Goal: Task Accomplishment & Management: Complete application form

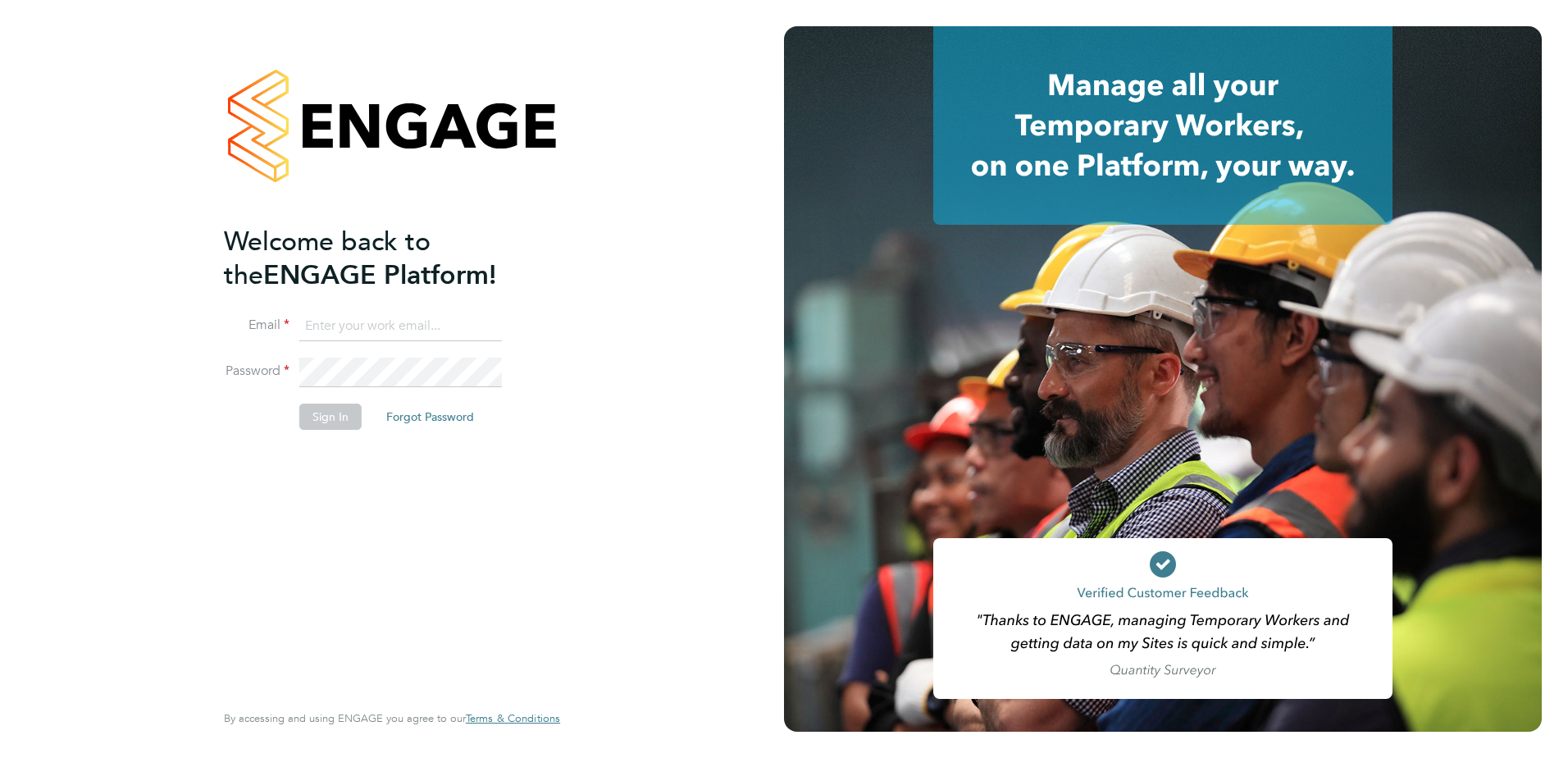
type input "freddie.morel@countrysidepartnerships.com"
click at [346, 414] on button "Sign In" at bounding box center [331, 416] width 62 height 26
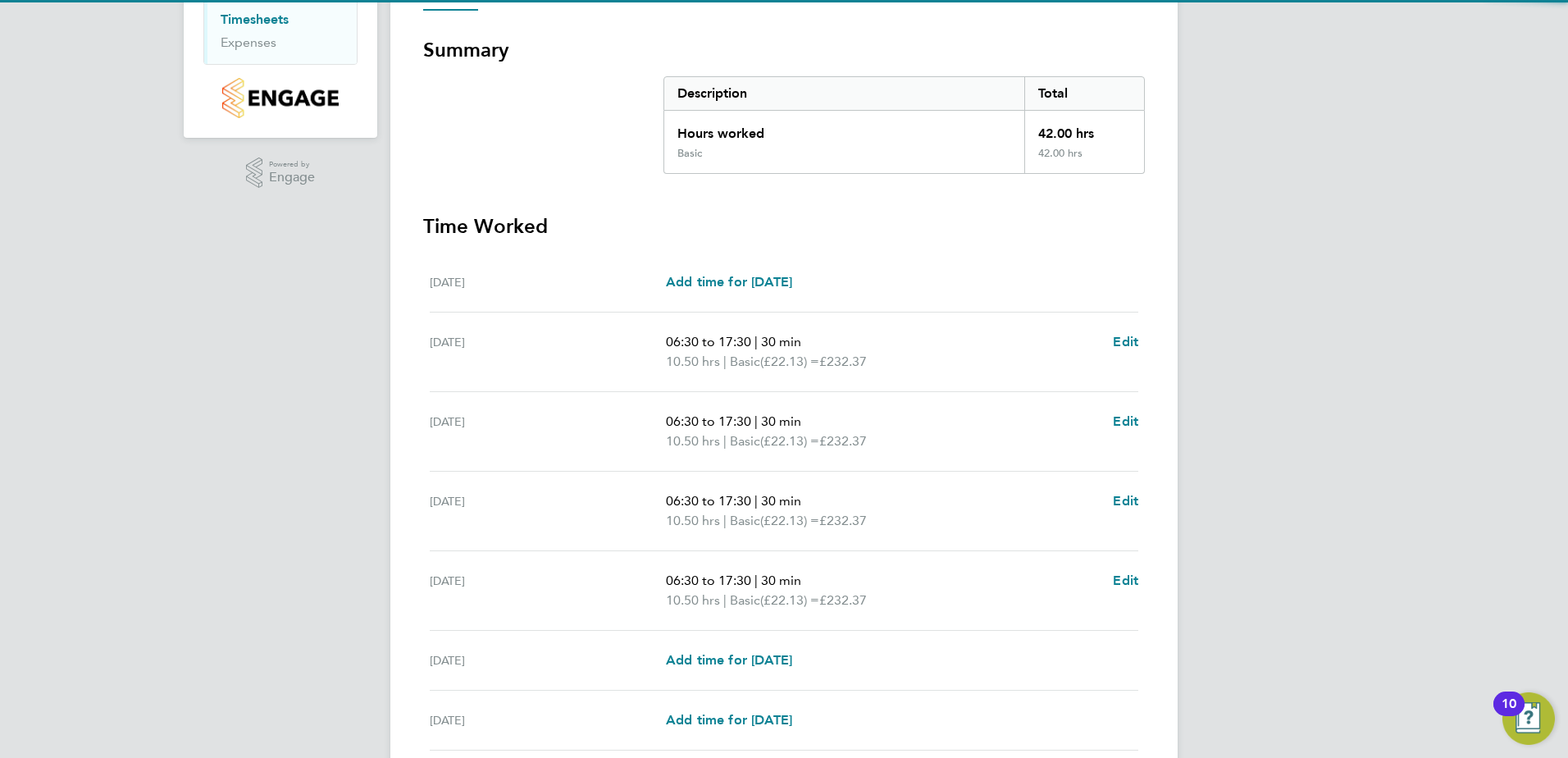
scroll to position [408, 0]
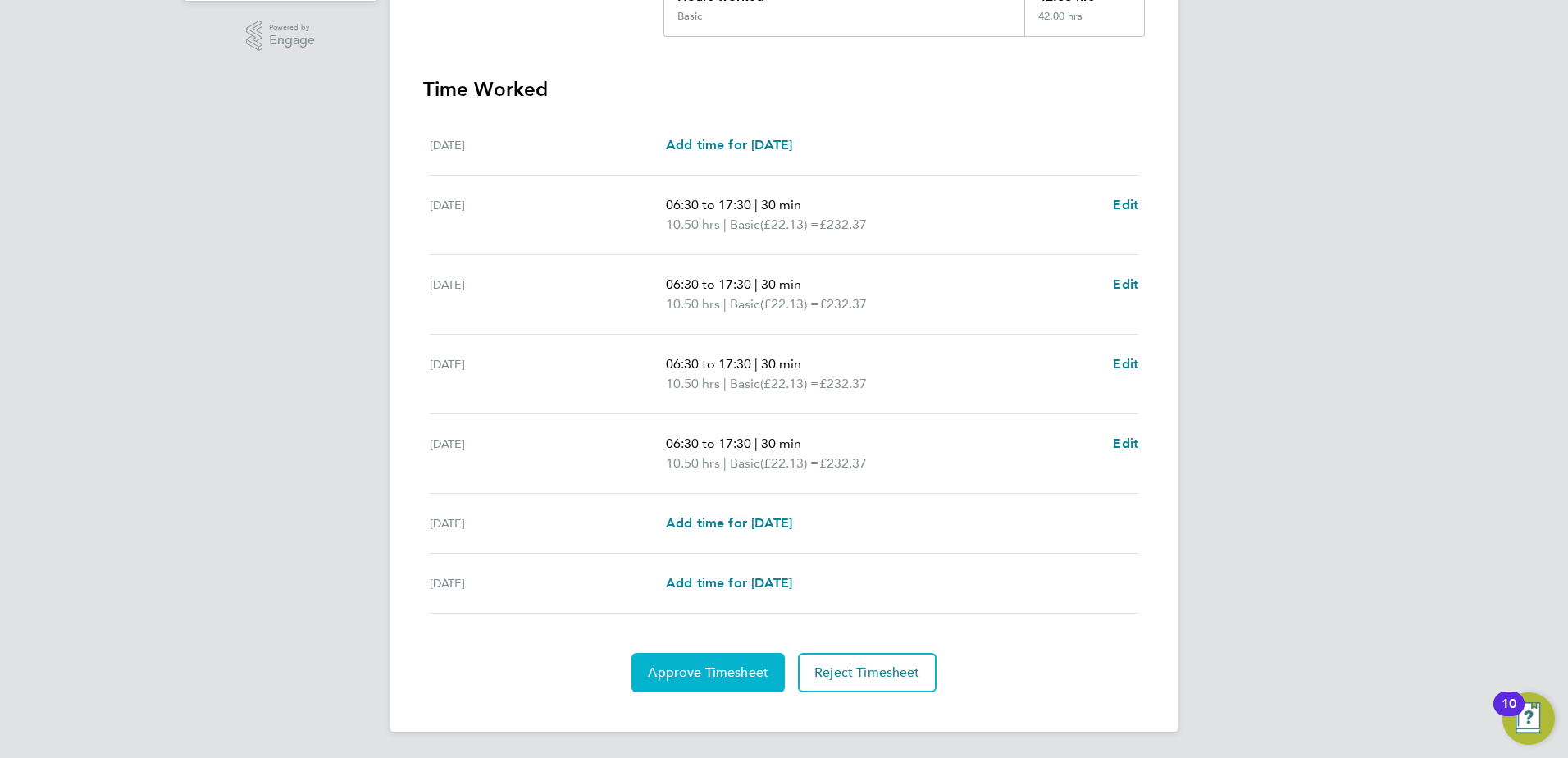
click at [718, 655] on button "Approve Timesheet" at bounding box center [708, 672] width 153 height 39
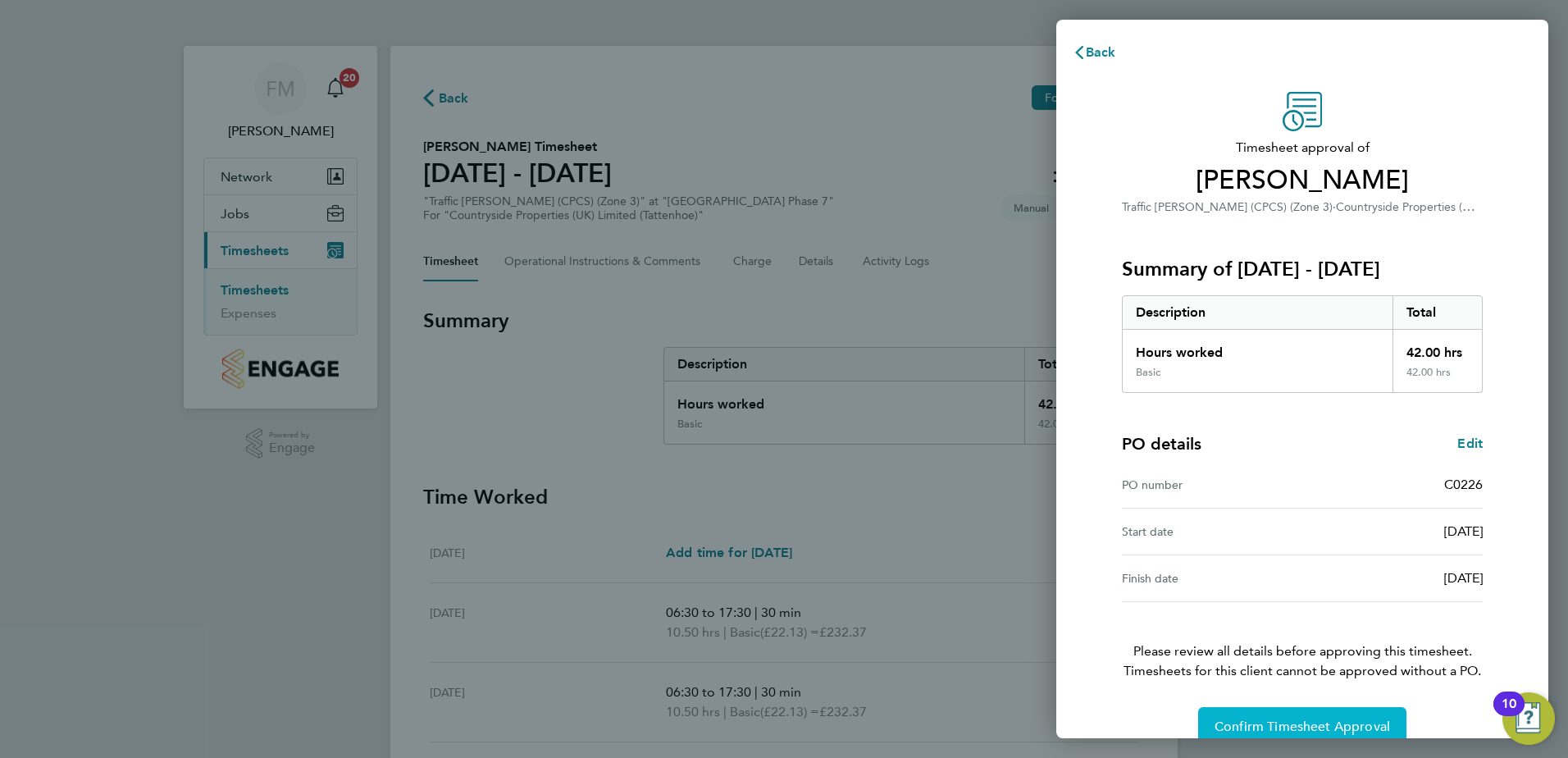
click at [1251, 722] on span "Confirm Timesheet Approval" at bounding box center [1302, 727] width 176 height 16
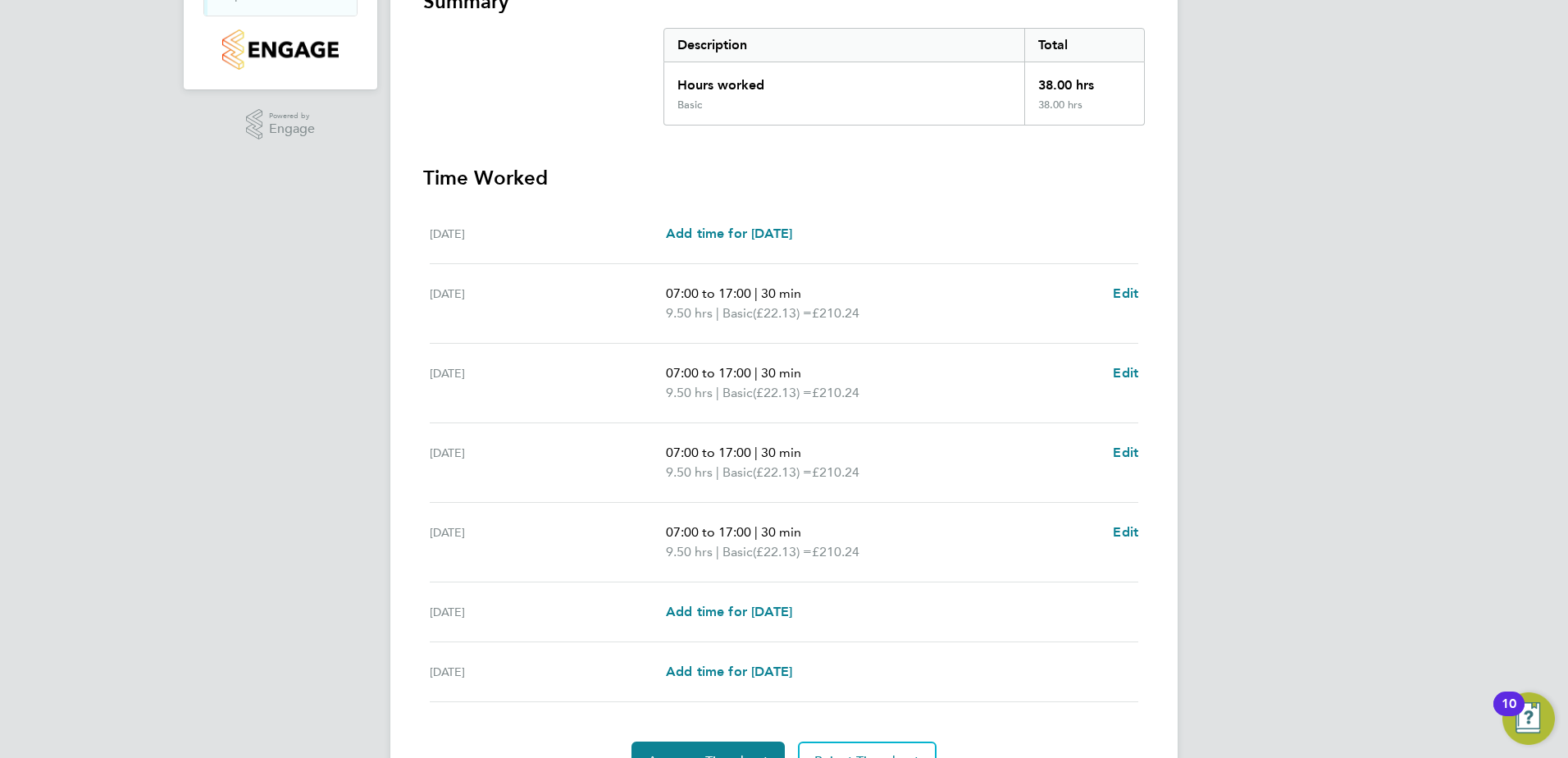
scroll to position [408, 0]
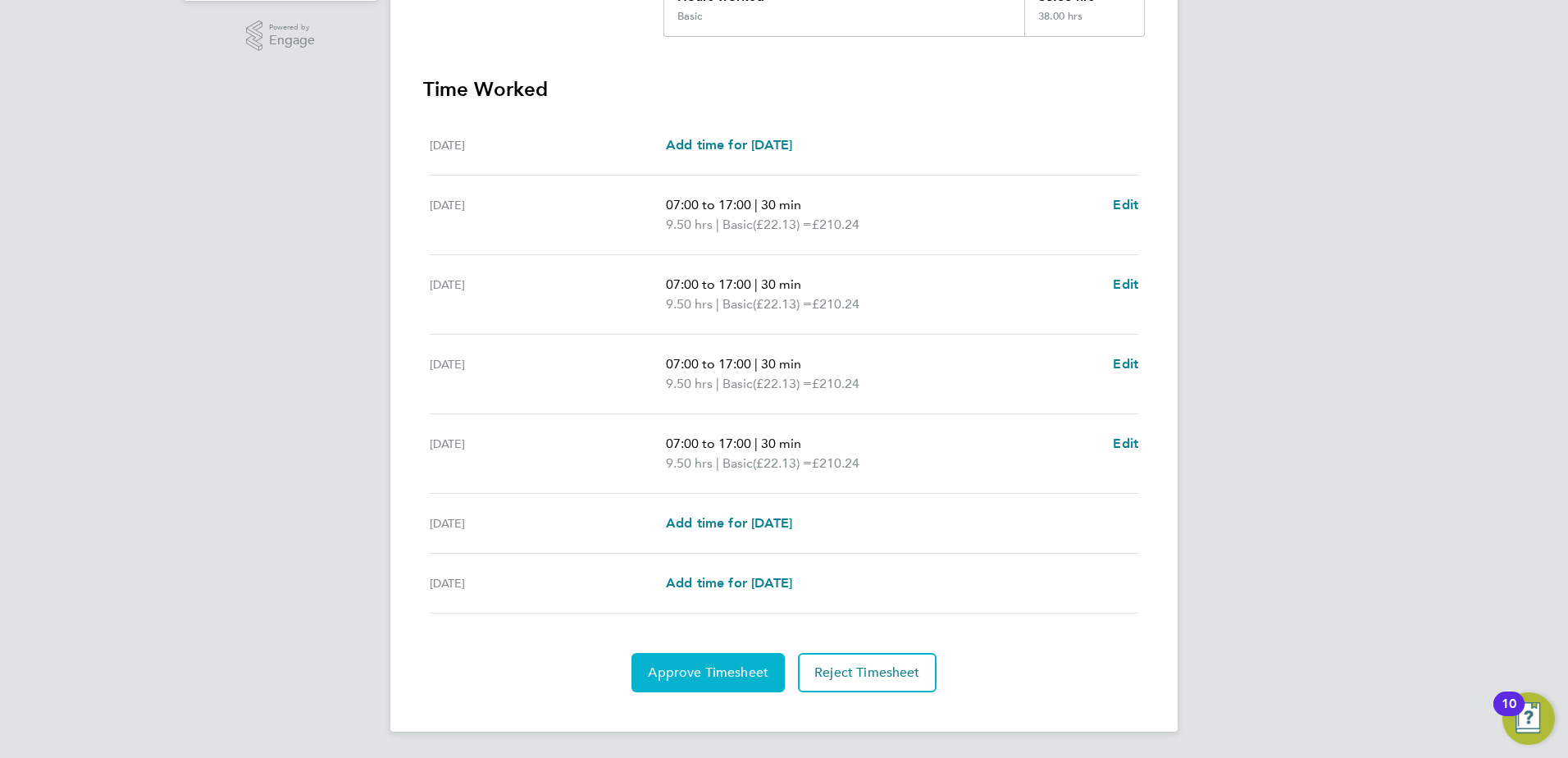
click at [732, 653] on button "Approve Timesheet" at bounding box center [708, 672] width 153 height 39
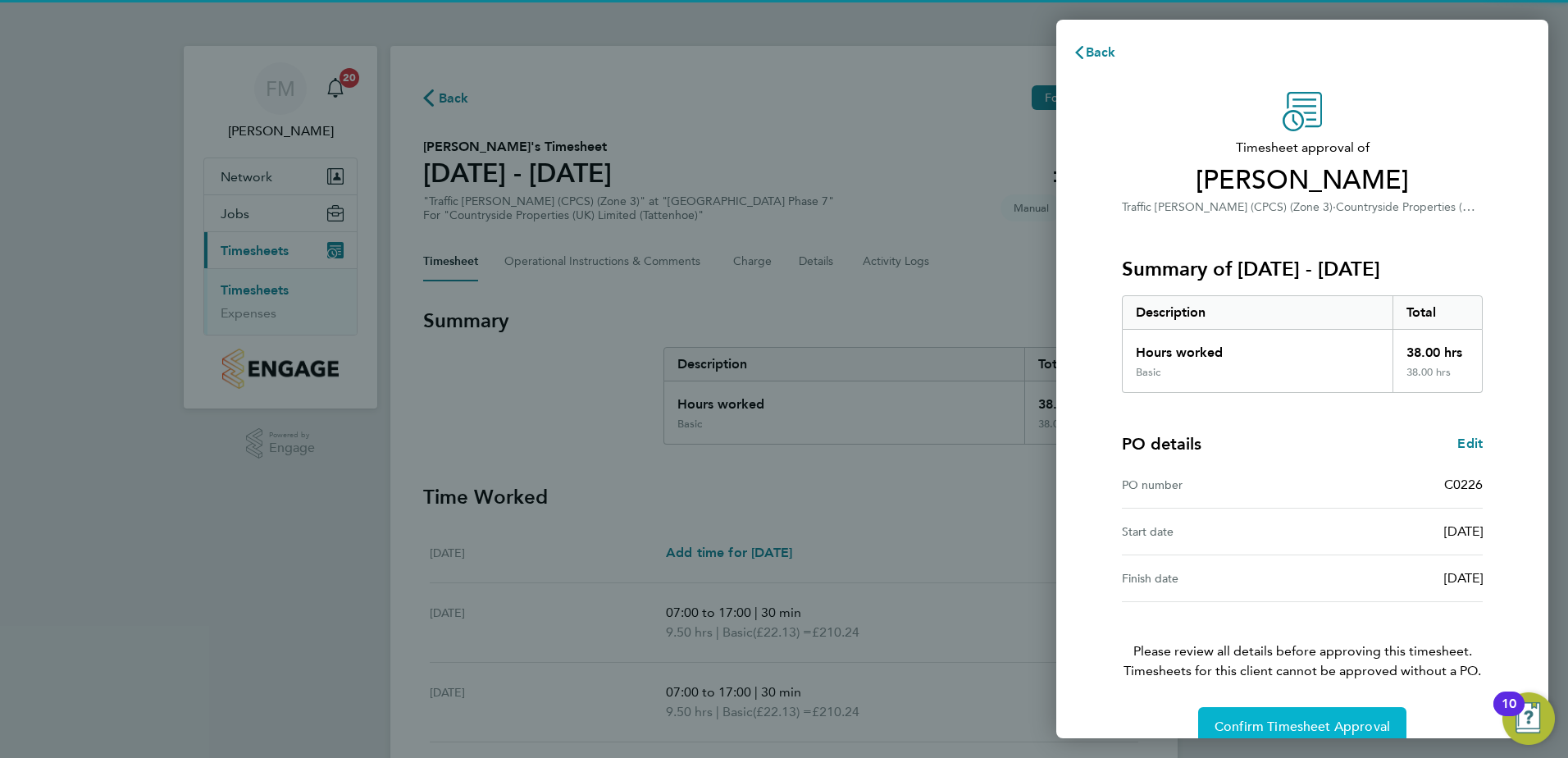
click at [1347, 721] on span "Confirm Timesheet Approval" at bounding box center [1302, 727] width 176 height 16
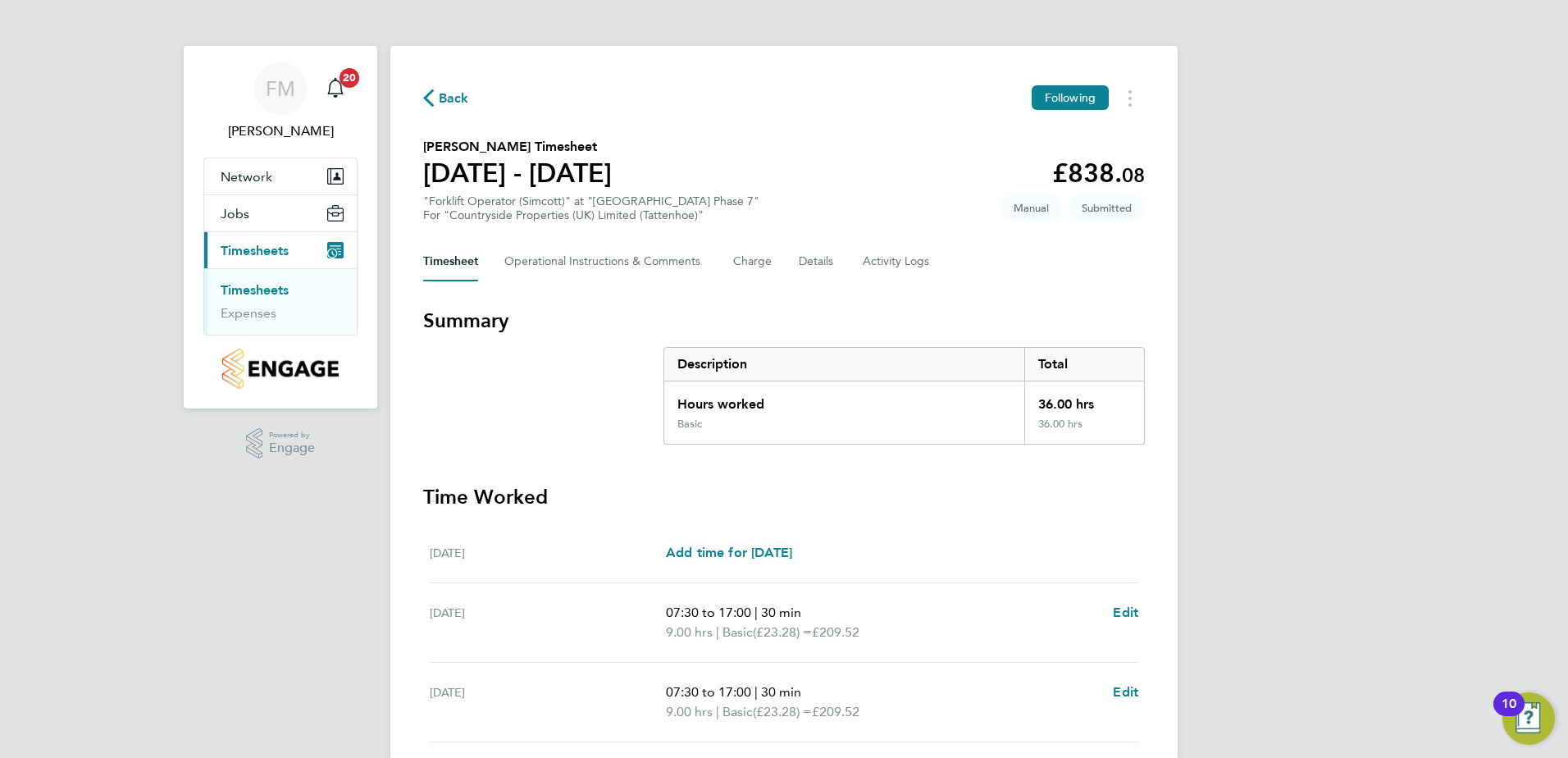
scroll to position [408, 0]
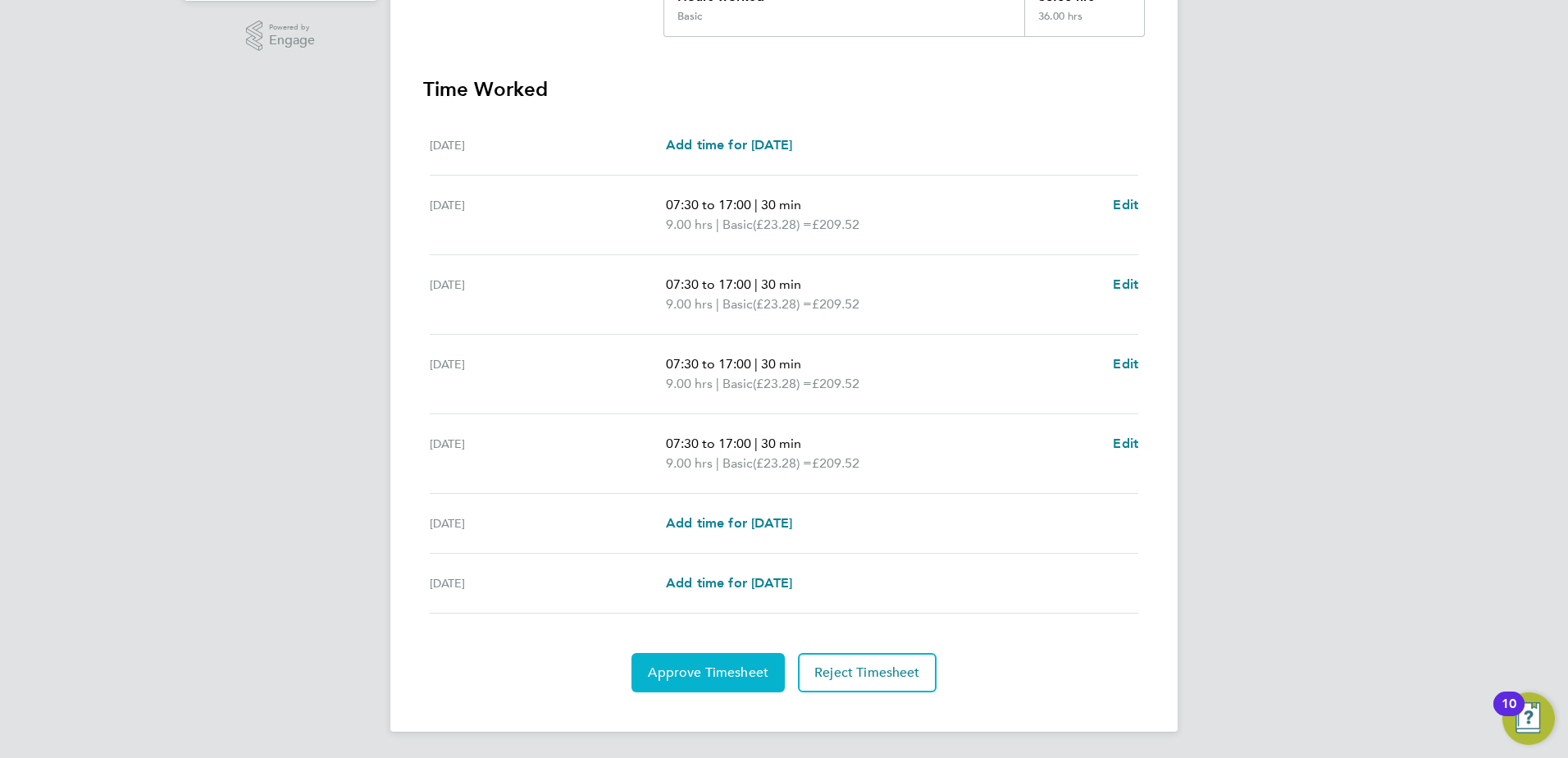
click at [734, 691] on button "Approve Timesheet" at bounding box center [708, 672] width 153 height 39
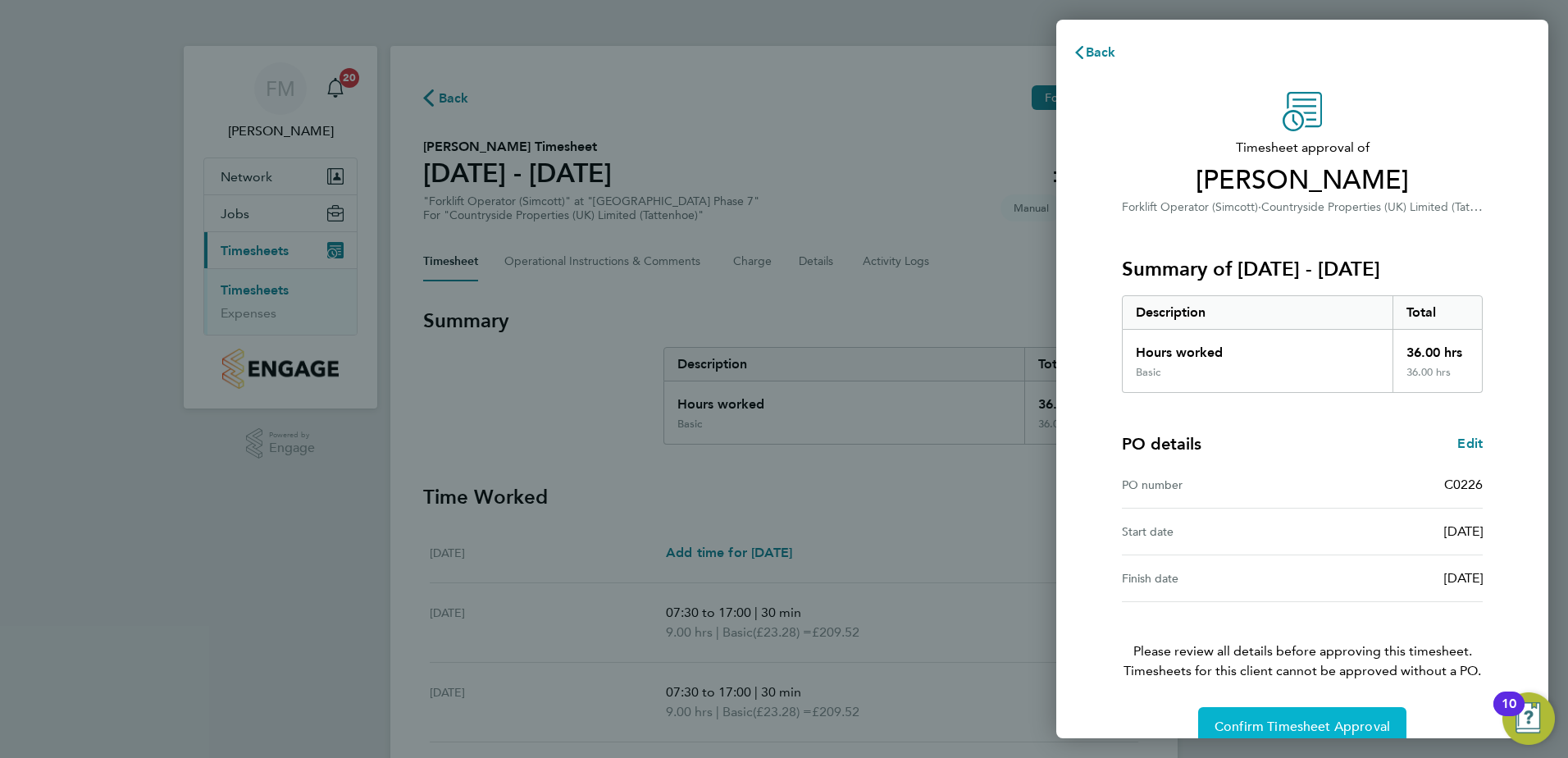
click at [1268, 731] on span "Confirm Timesheet Approval" at bounding box center [1302, 727] width 176 height 16
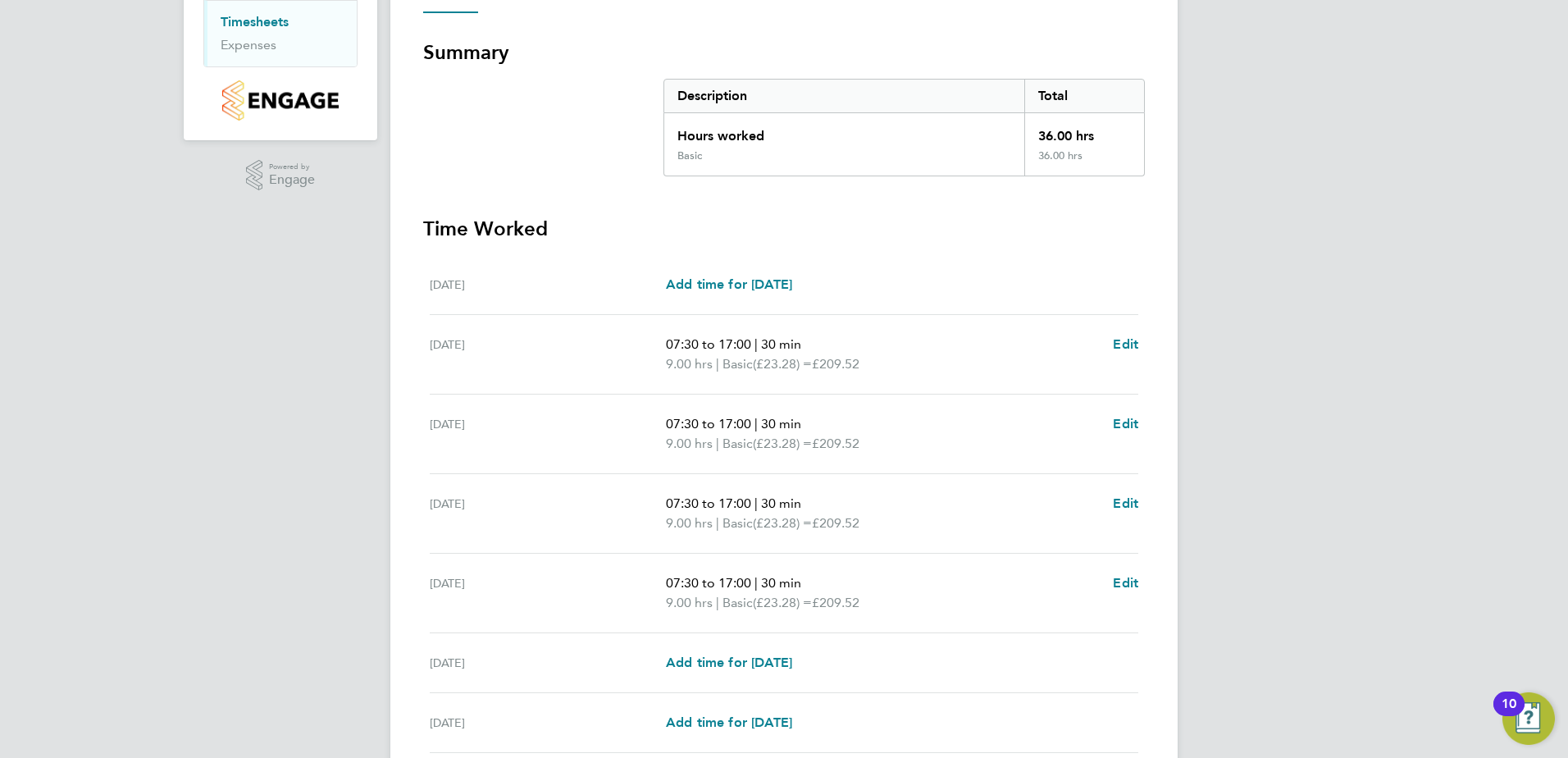
scroll to position [408, 0]
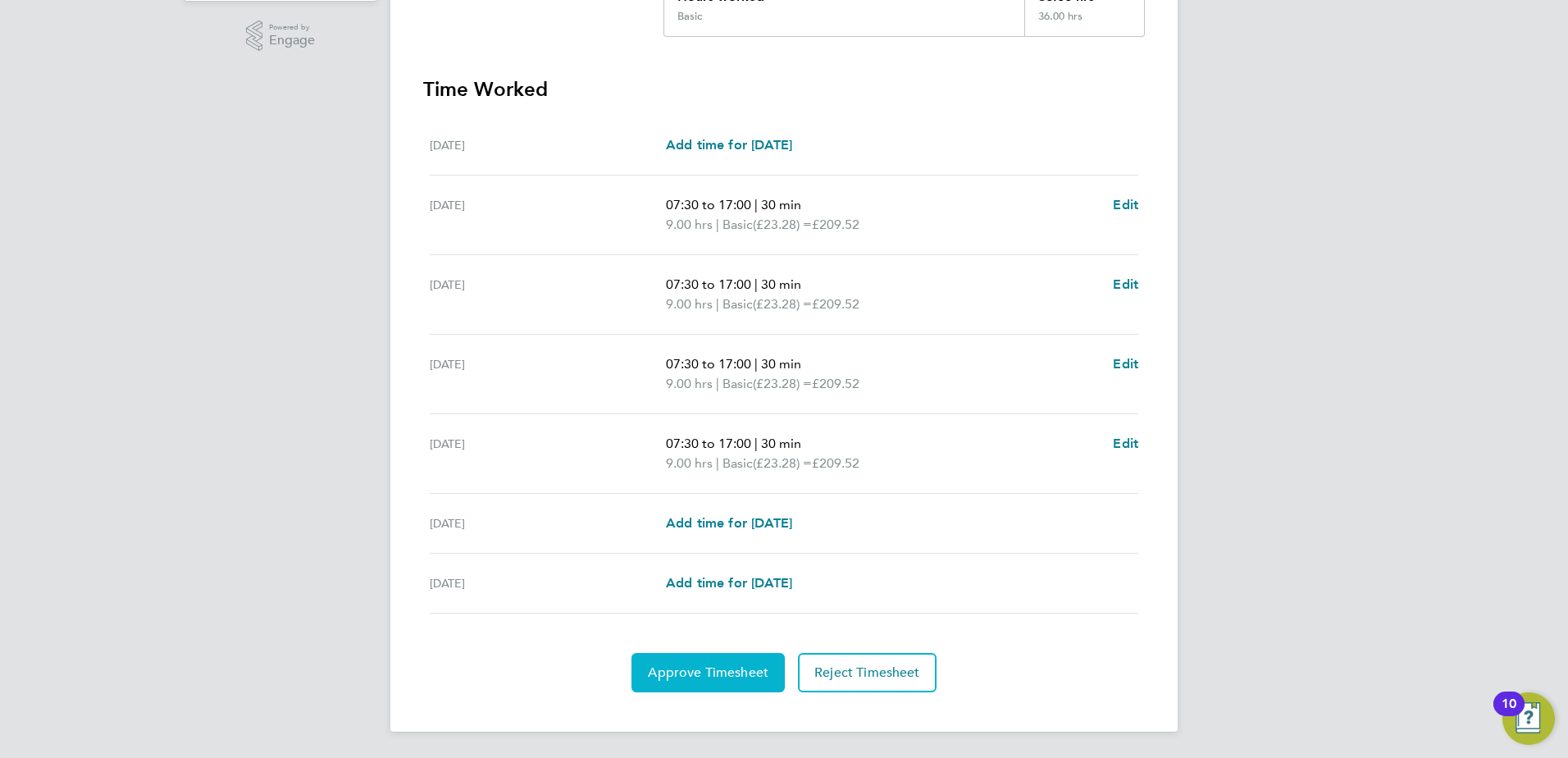
click at [728, 689] on button "Approve Timesheet" at bounding box center [708, 672] width 153 height 39
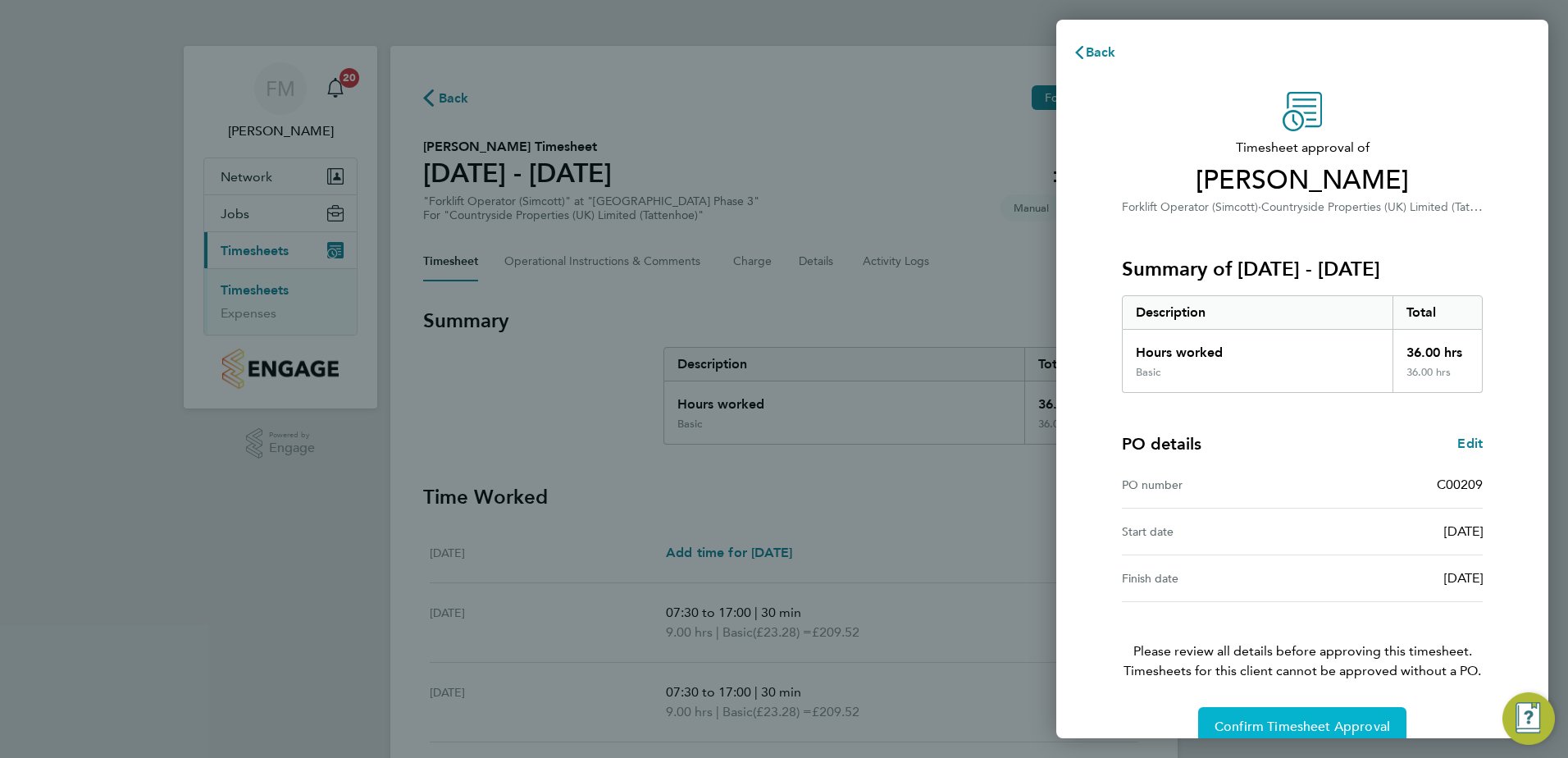
click at [1322, 722] on span "Confirm Timesheet Approval" at bounding box center [1302, 727] width 176 height 16
